Goal: Book appointment/travel/reservation

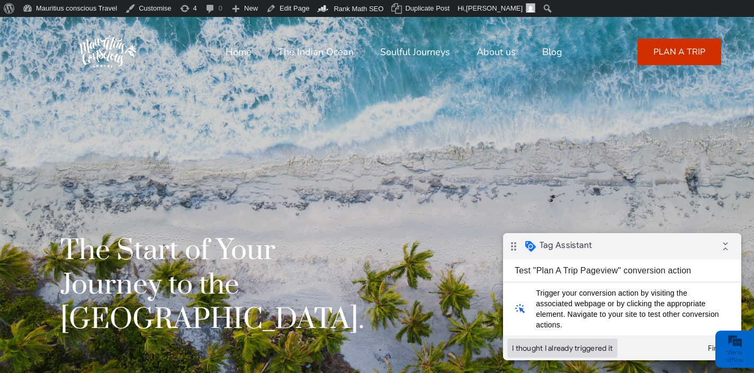
click at [565, 344] on button "I thought I already triggered it" at bounding box center [562, 347] width 110 height 19
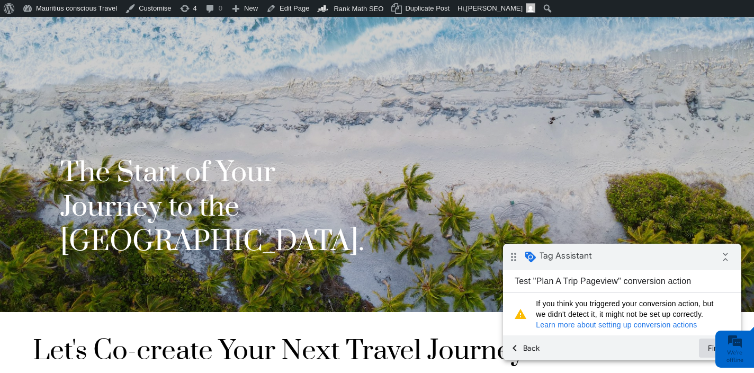
click at [709, 347] on button "Finish" at bounding box center [718, 347] width 38 height 19
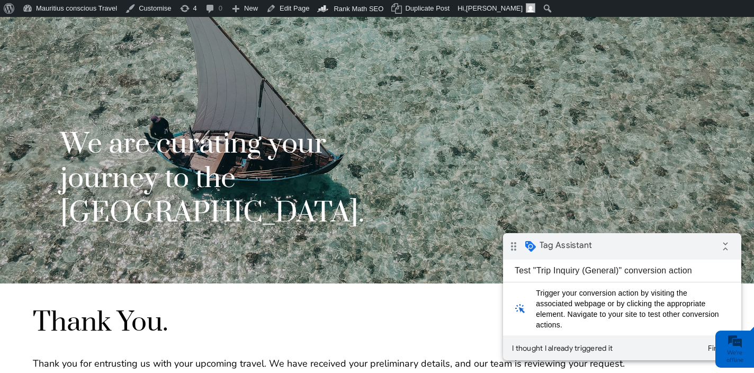
scroll to position [110, 0]
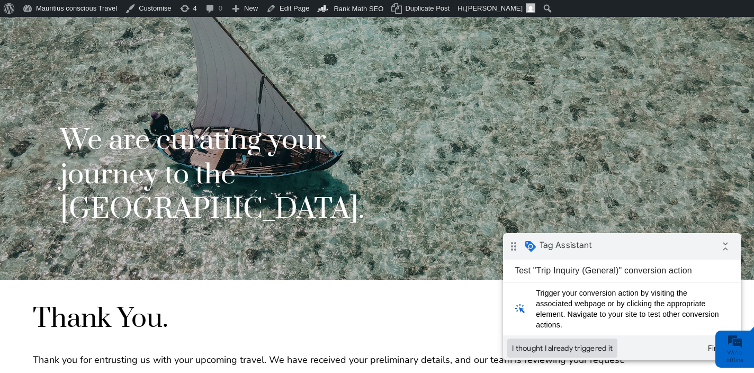
click at [571, 348] on button "I thought I already triggered it" at bounding box center [562, 347] width 110 height 19
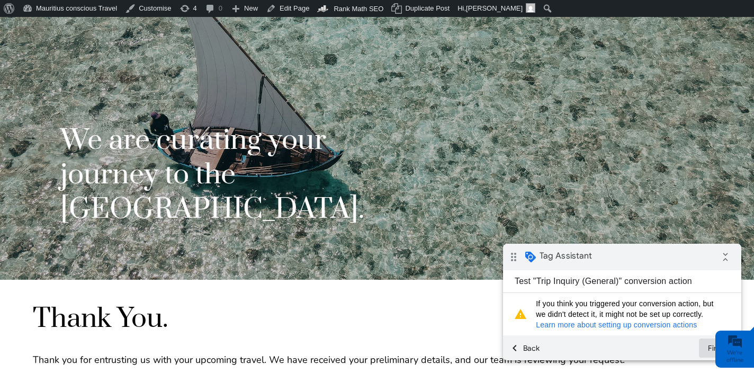
click at [709, 349] on button "Finish" at bounding box center [718, 347] width 38 height 19
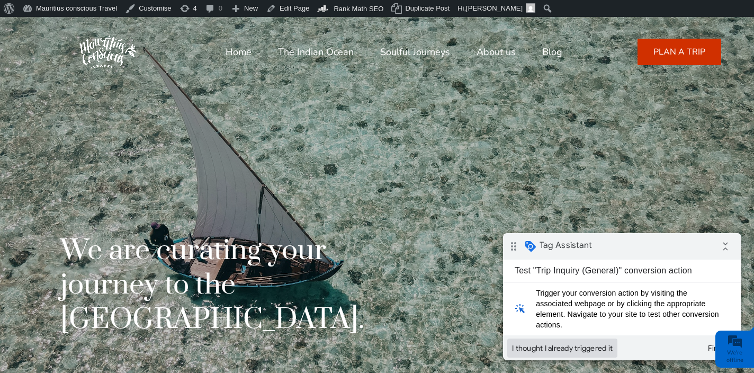
click at [572, 349] on button "I thought I already triggered it" at bounding box center [562, 347] width 110 height 19
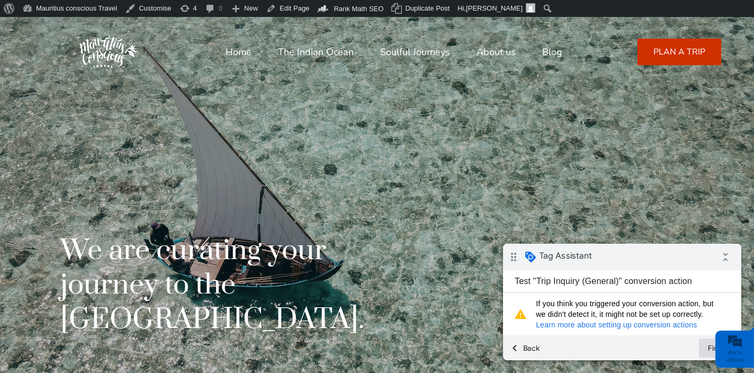
click at [707, 347] on button "Finish" at bounding box center [718, 347] width 38 height 19
